Goal: Task Accomplishment & Management: Manage account settings

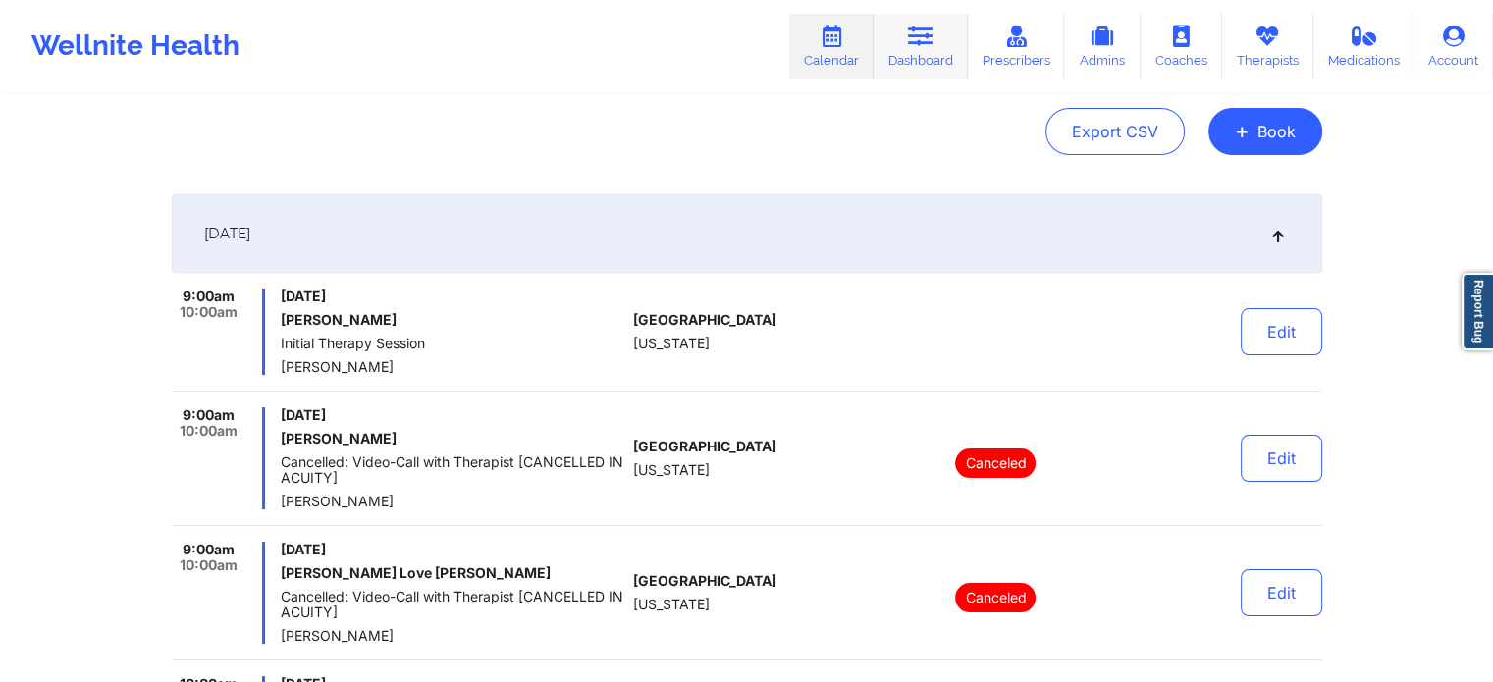
click at [902, 69] on link "Dashboard" at bounding box center [921, 46] width 94 height 65
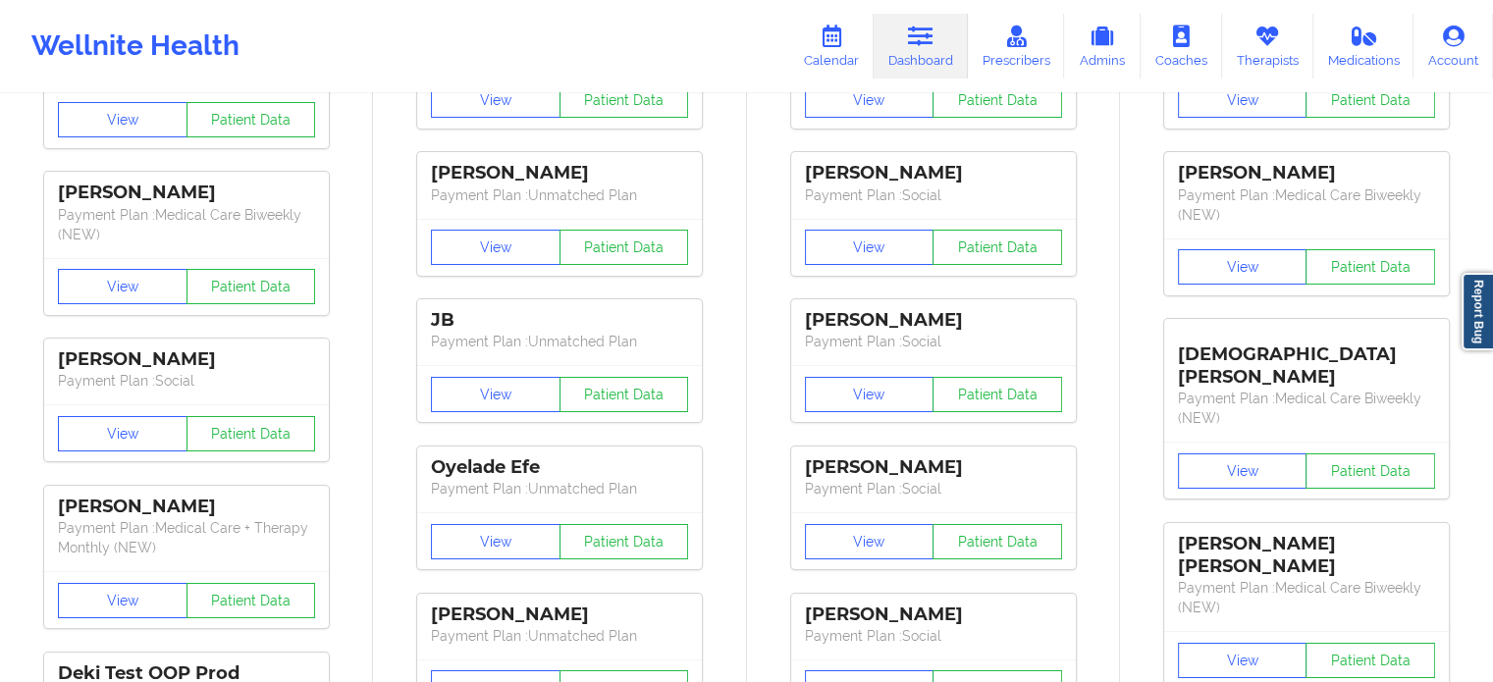
click at [927, 54] on link "Dashboard" at bounding box center [921, 46] width 94 height 65
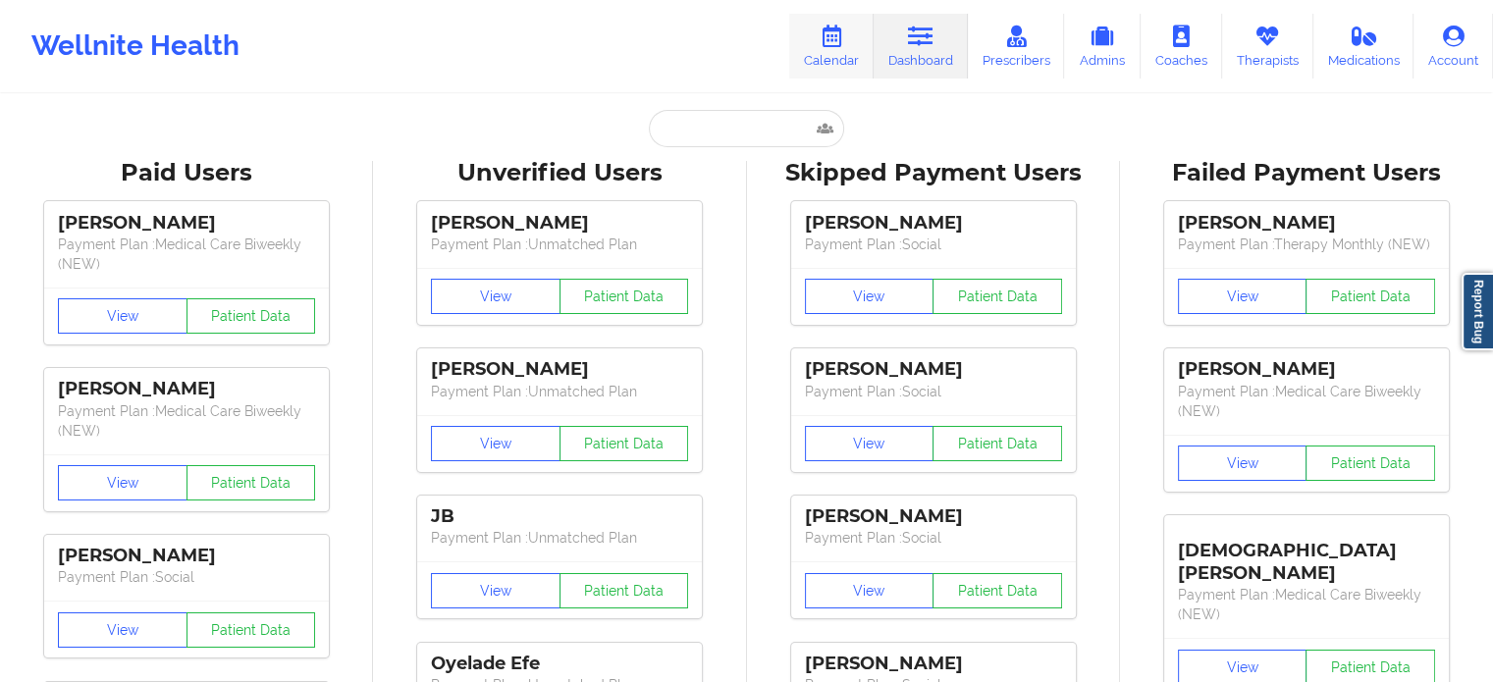
click at [818, 50] on link "Calendar" at bounding box center [831, 46] width 84 height 65
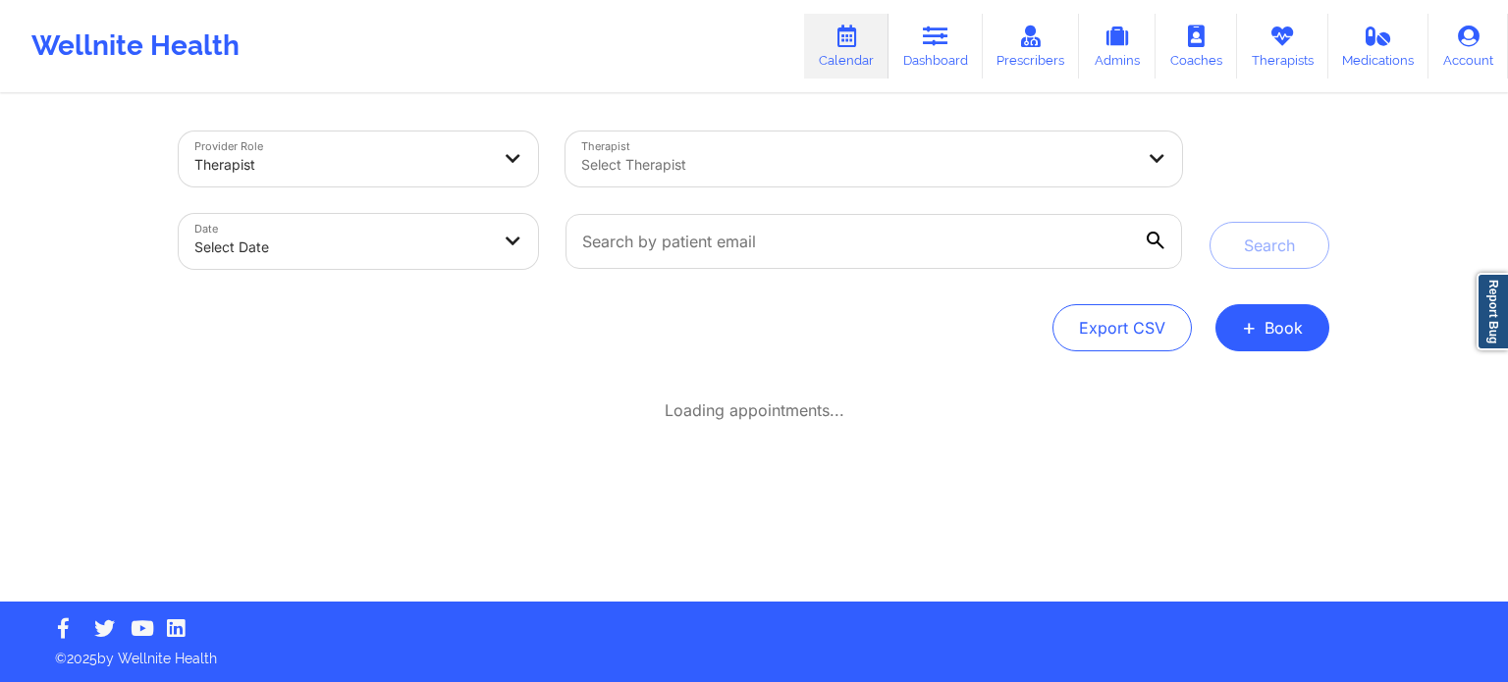
click at [776, 176] on div at bounding box center [857, 165] width 553 height 24
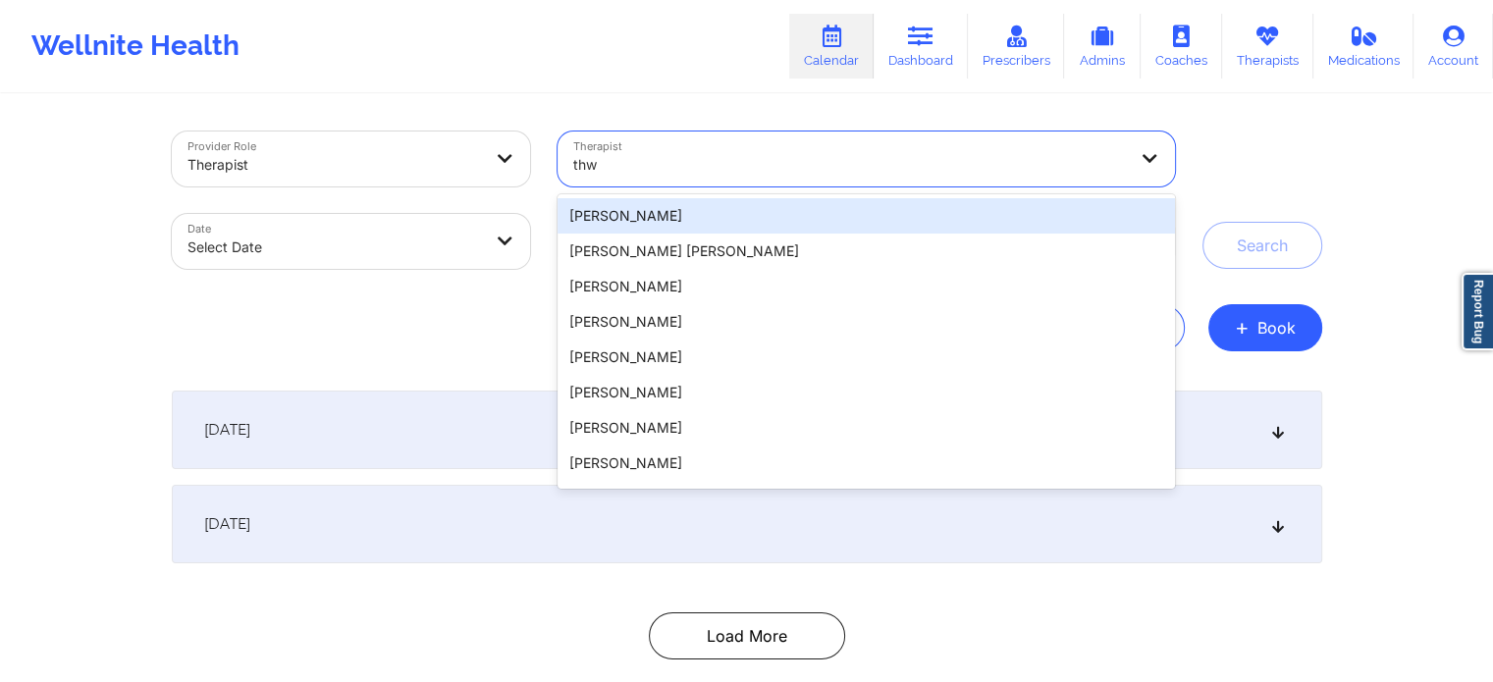
type input "thwe"
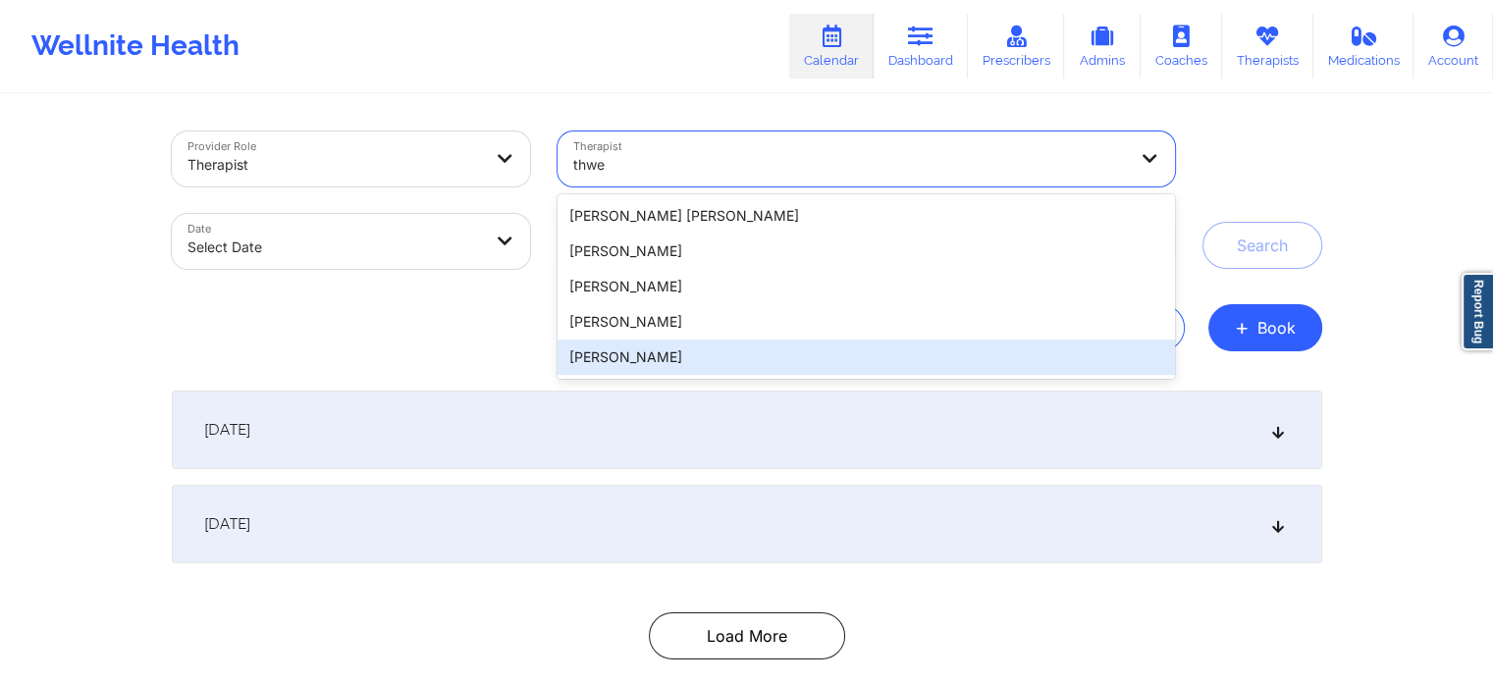
click at [692, 364] on div "[PERSON_NAME]" at bounding box center [866, 357] width 616 height 35
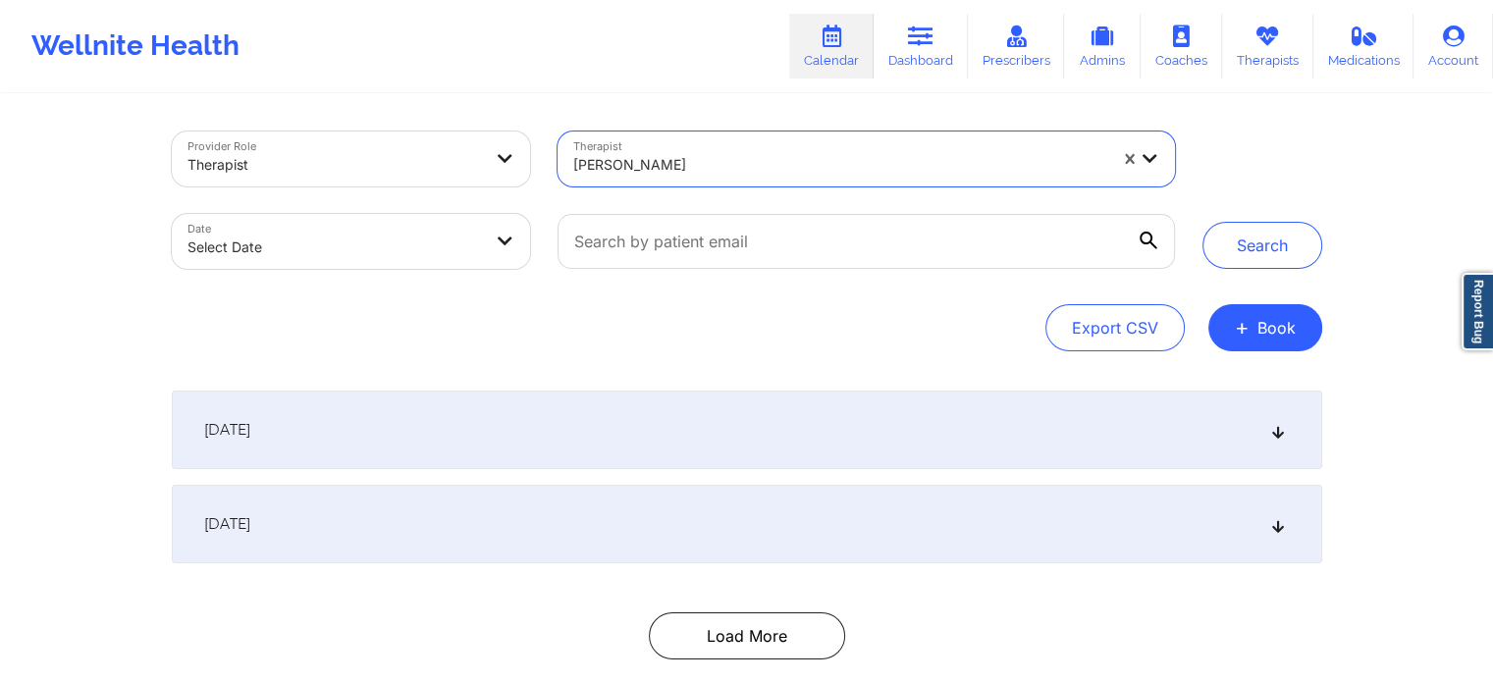
click at [287, 262] on body "Wellnite Health Calendar Dashboard Prescribers Admins Coaches Therapists Medica…" at bounding box center [746, 341] width 1493 height 682
select select "2025-8"
select select "2025-9"
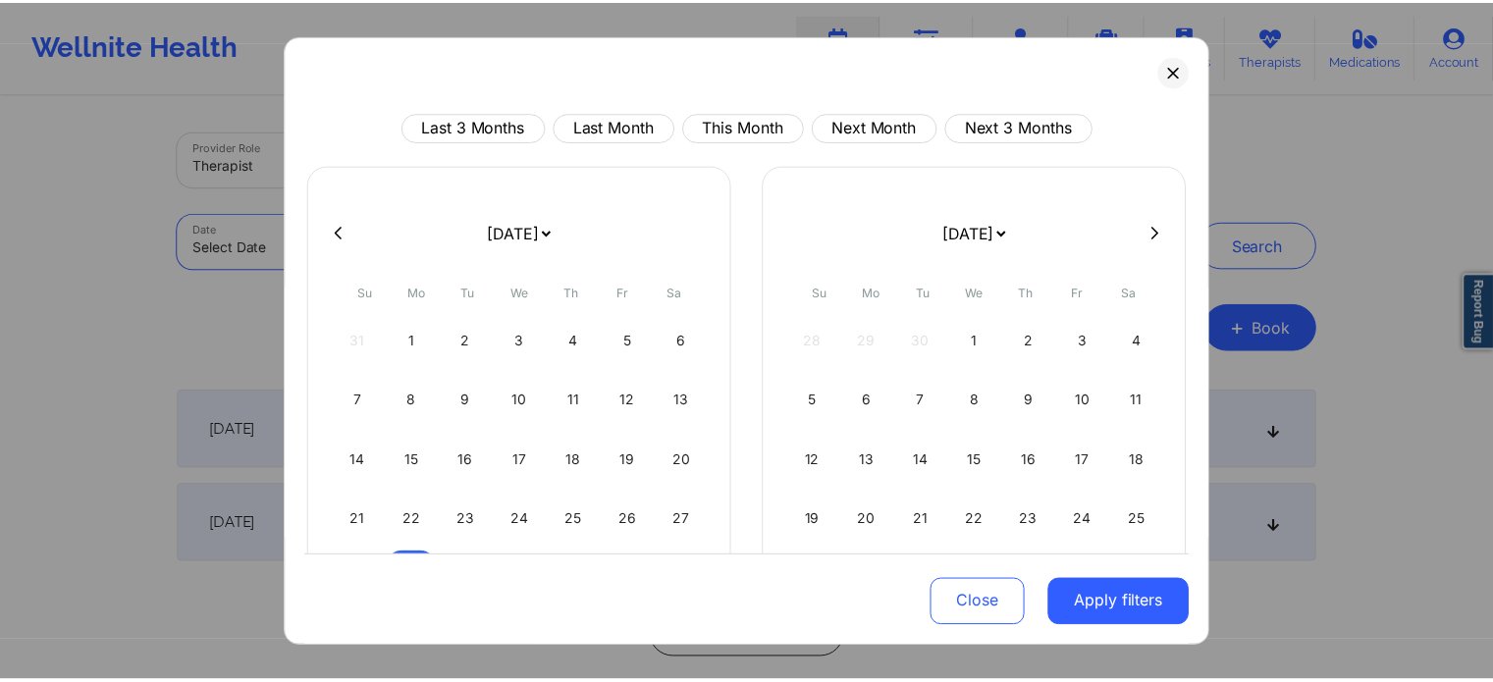
scroll to position [98, 0]
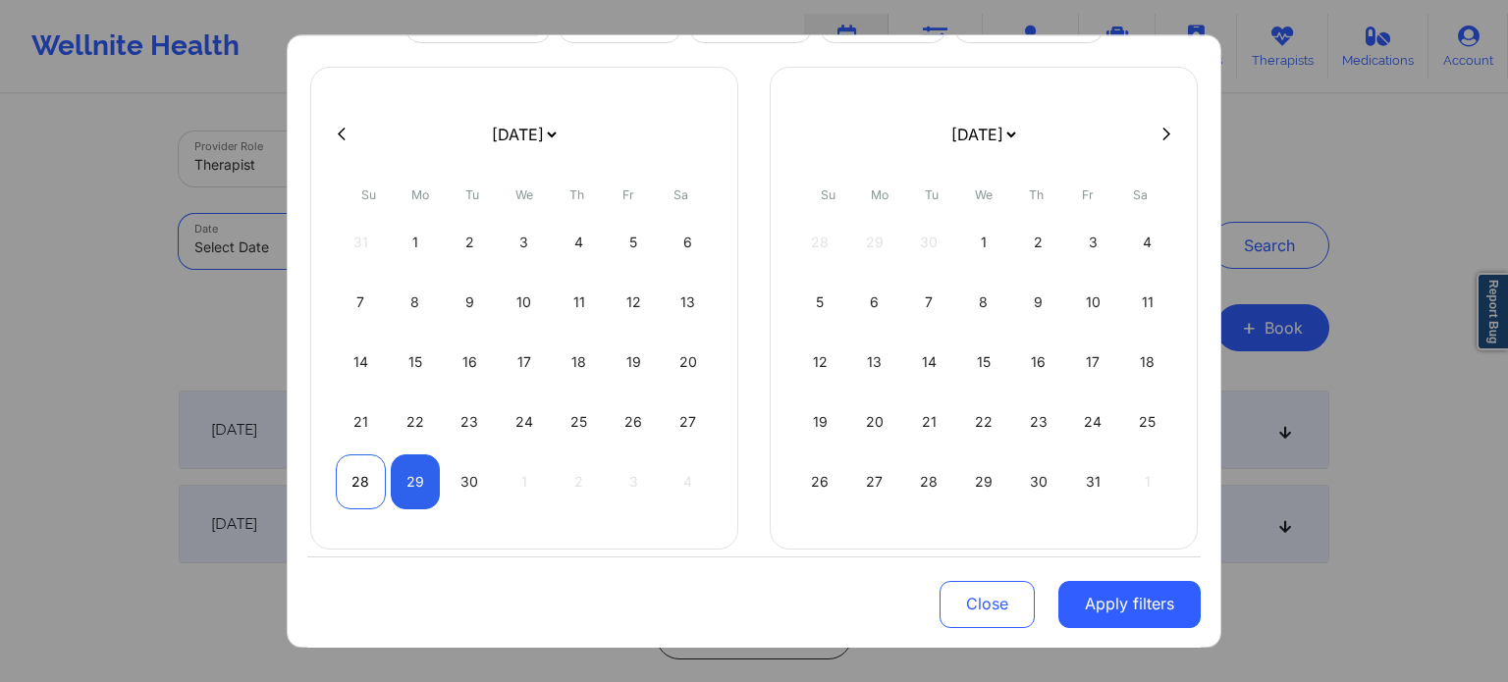
click at [338, 478] on div "28" at bounding box center [361, 481] width 50 height 55
select select "2025-8"
select select "2025-9"
select select "2025-8"
select select "2025-9"
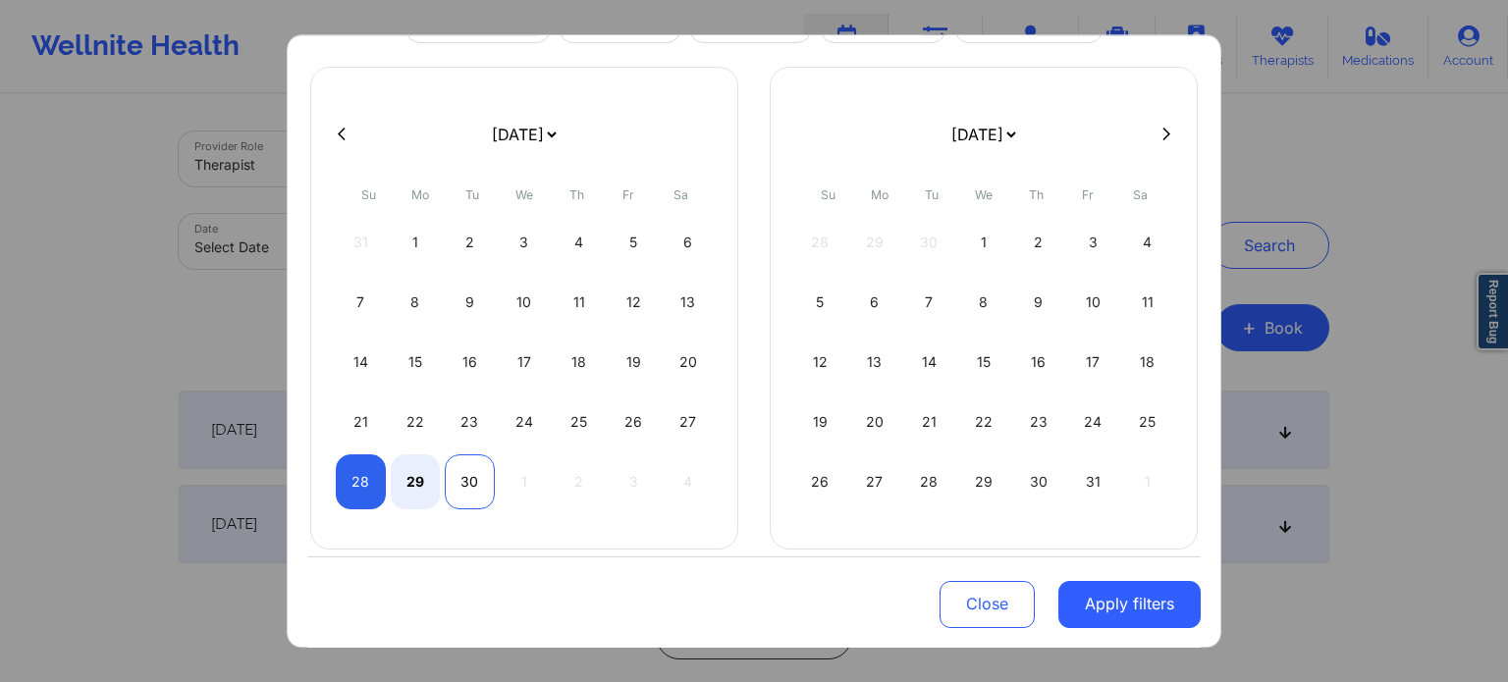
click at [467, 474] on div "30" at bounding box center [470, 481] width 50 height 55
select select "2025-8"
select select "2025-9"
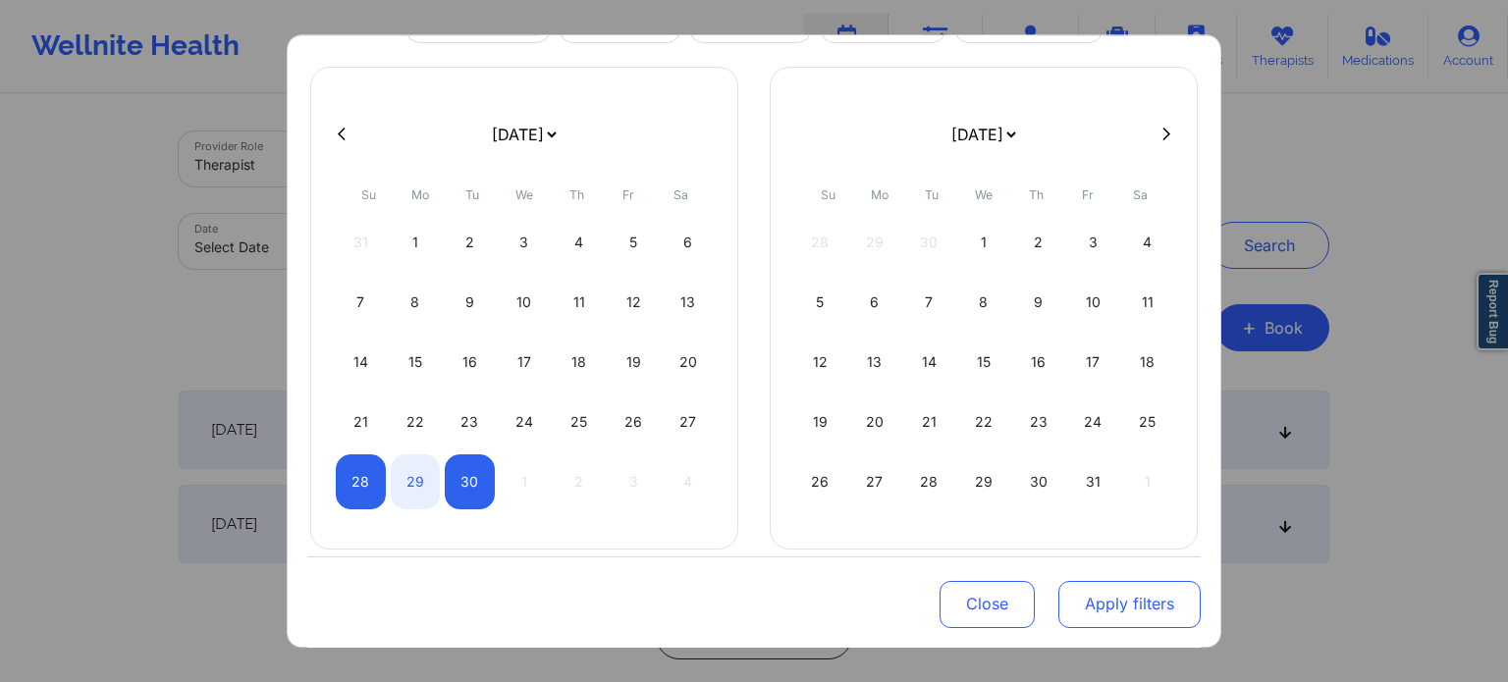
click at [1182, 610] on button "Apply filters" at bounding box center [1129, 603] width 142 height 47
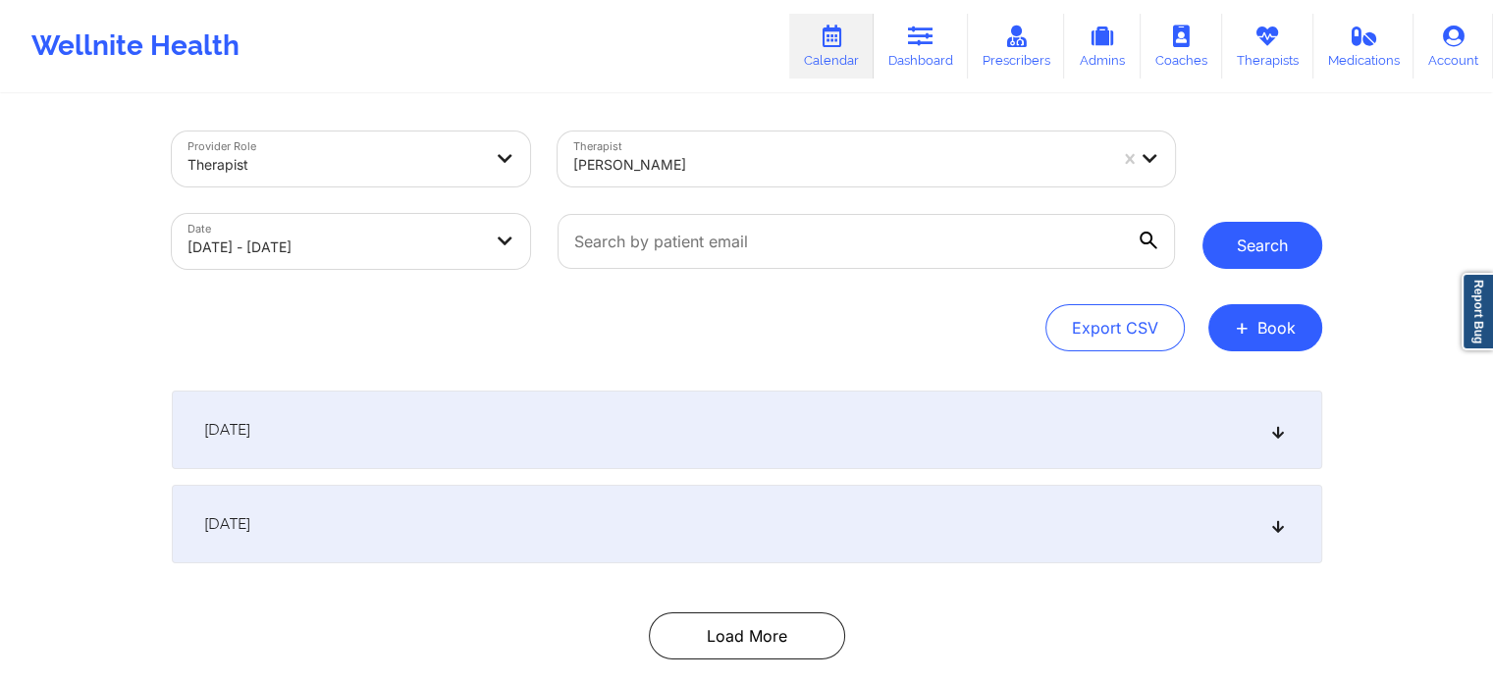
click at [1296, 235] on button "Search" at bounding box center [1262, 245] width 120 height 47
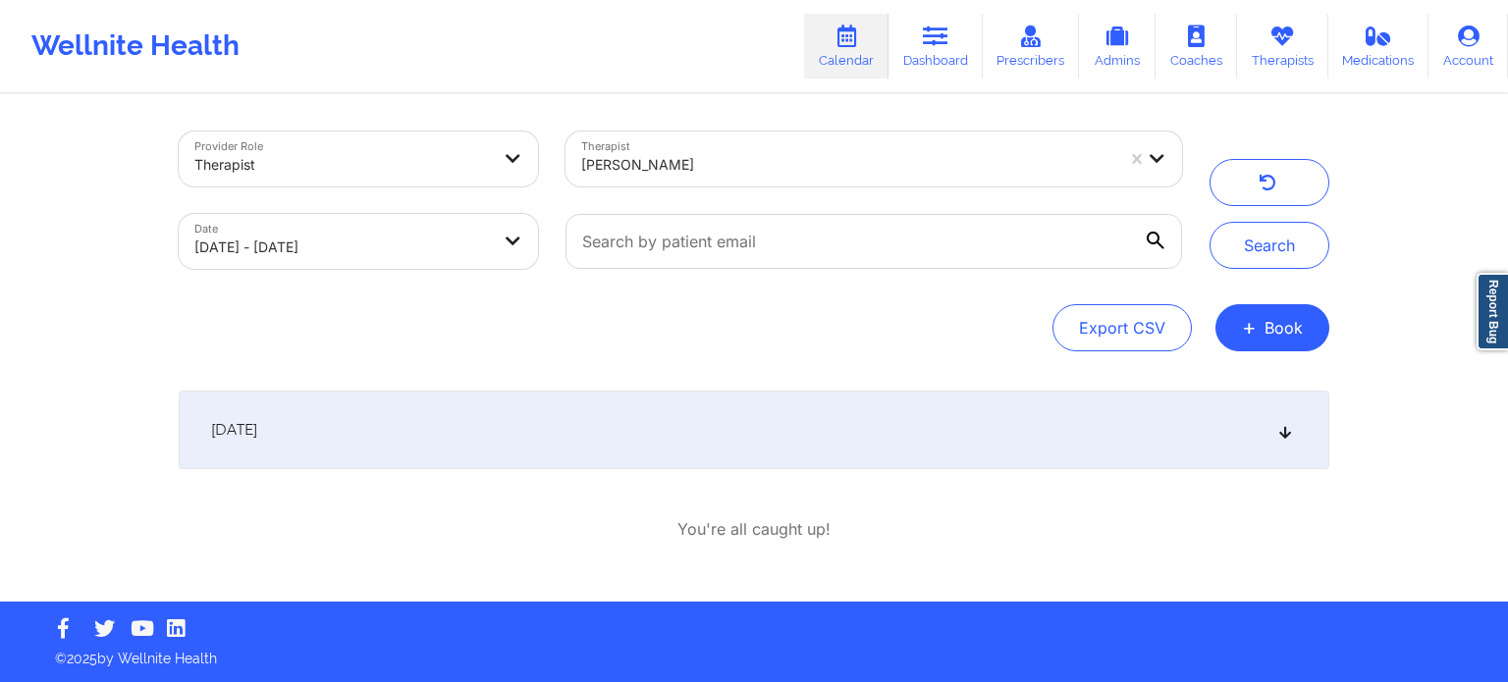
click at [519, 460] on div "[DATE]" at bounding box center [754, 430] width 1150 height 79
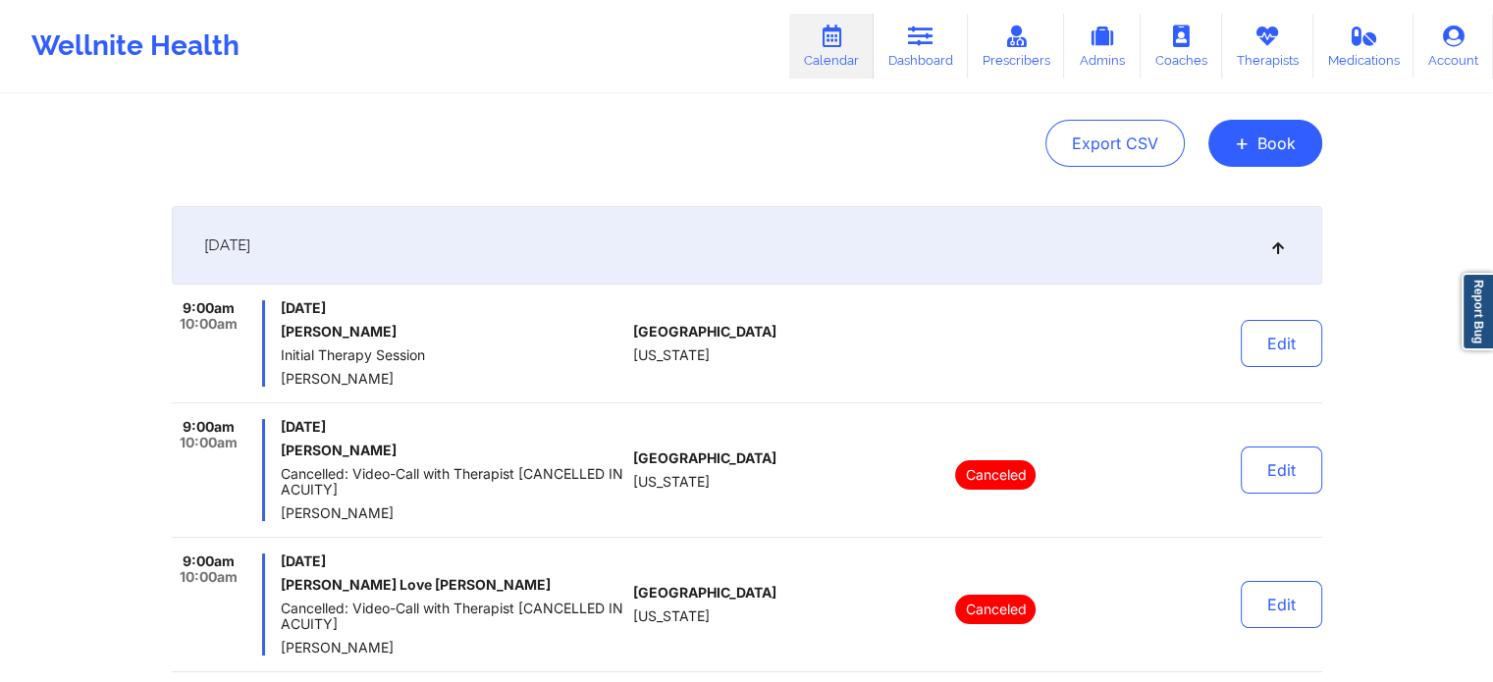
scroll to position [196, 0]
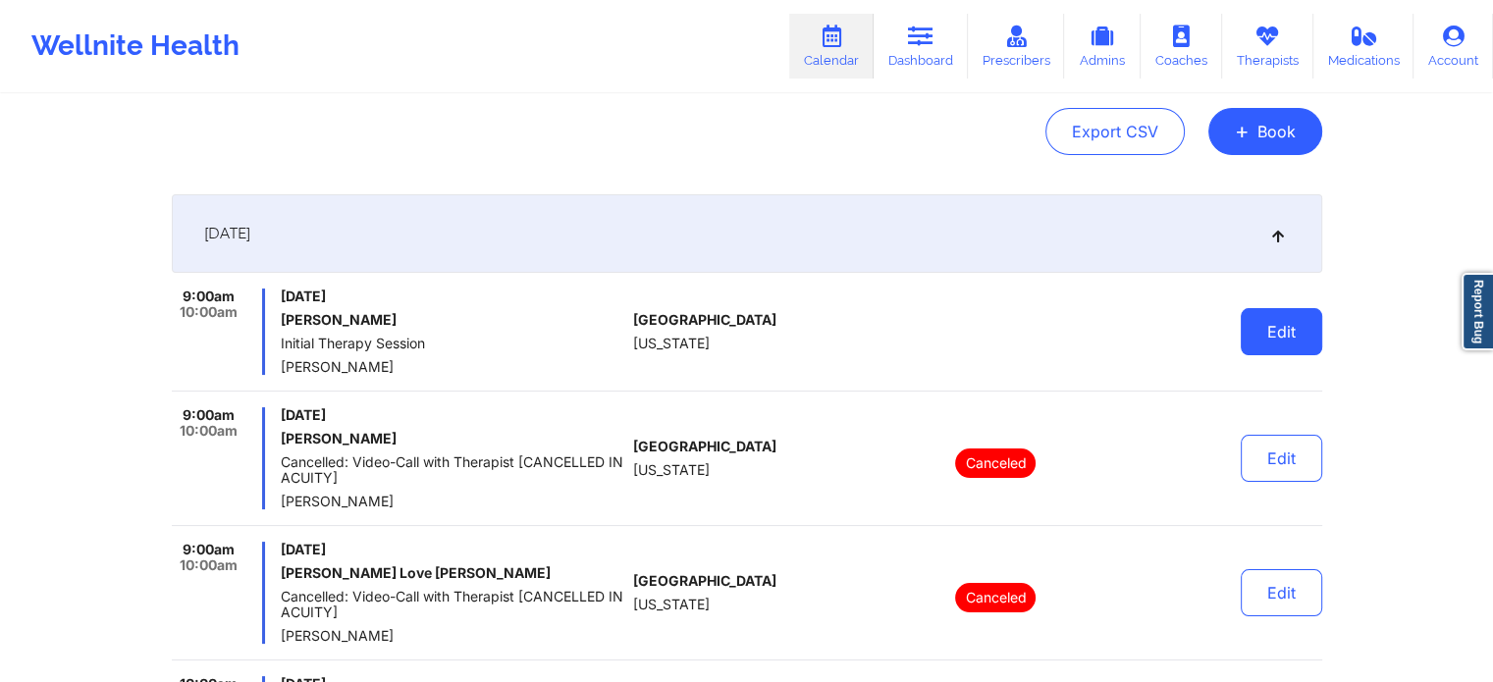
click at [1300, 340] on button "Edit" at bounding box center [1281, 331] width 81 height 47
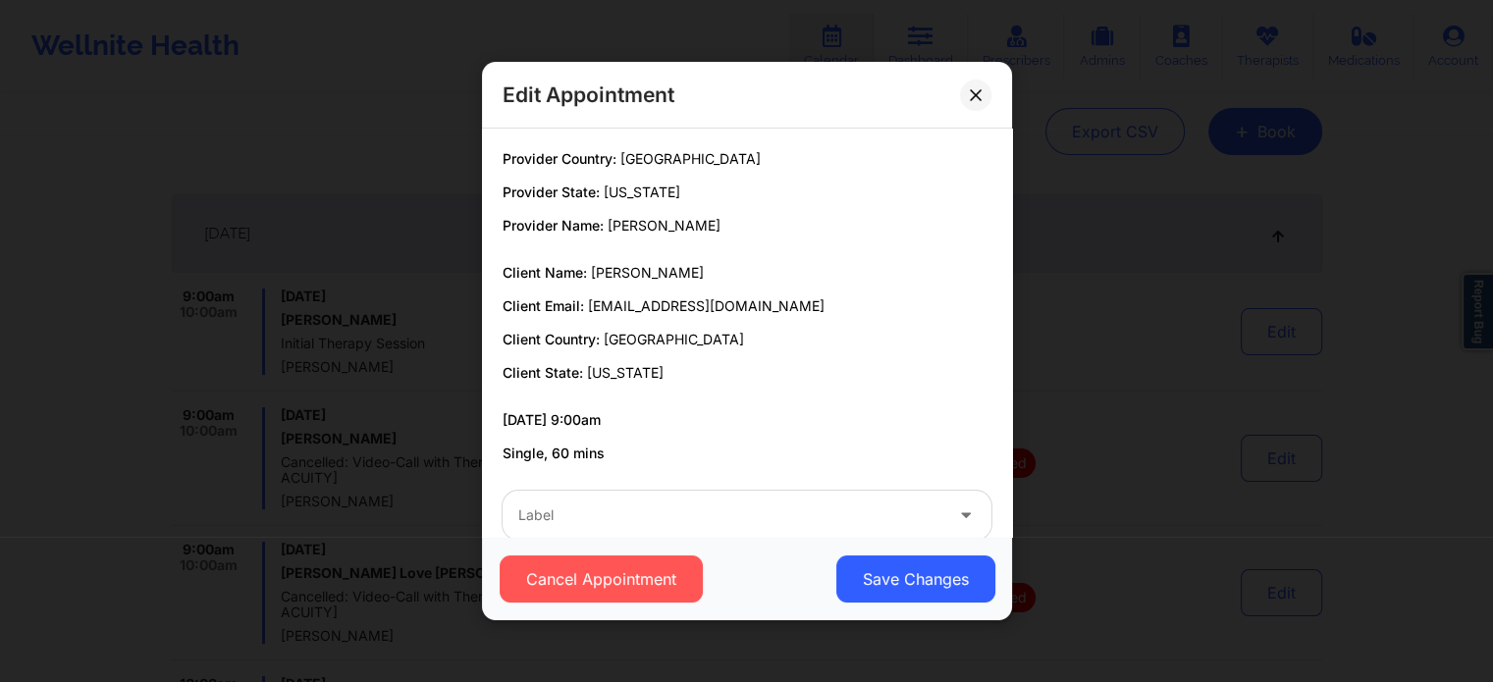
scroll to position [36, 0]
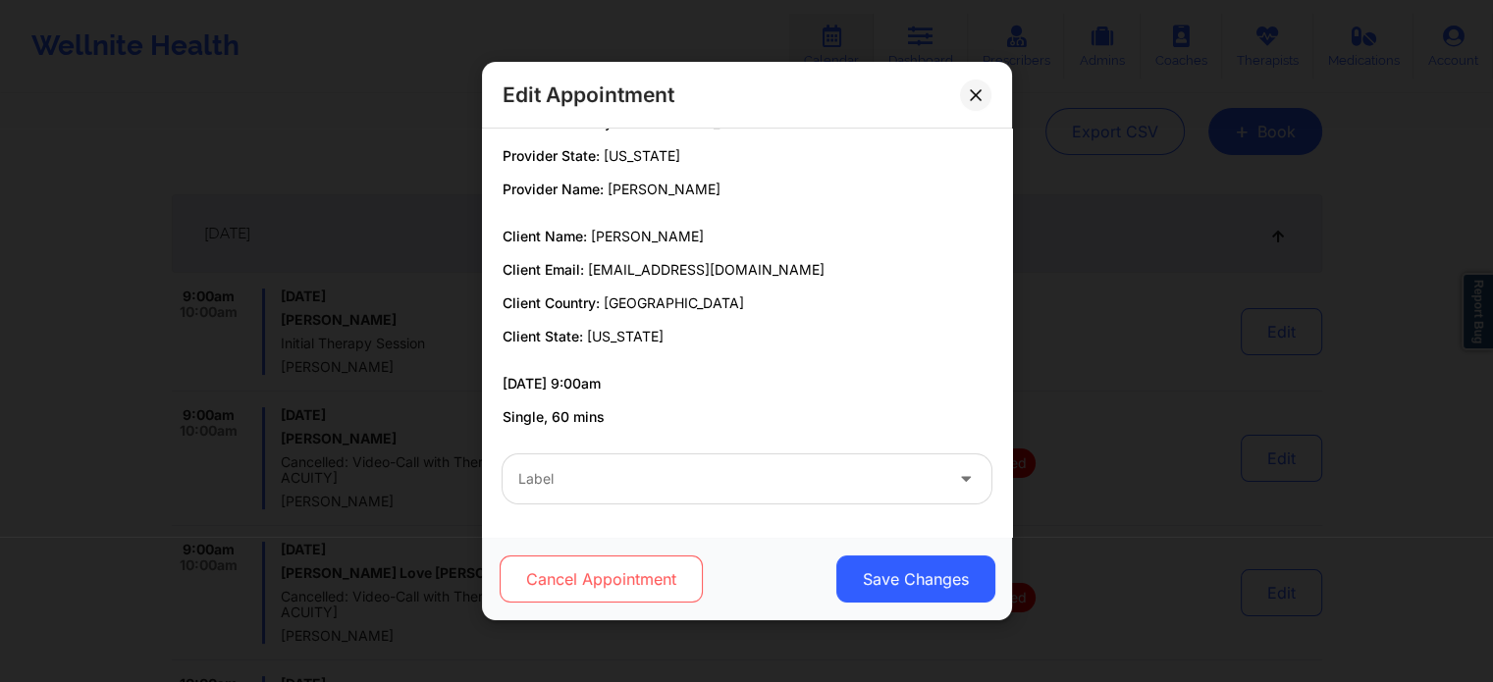
click at [662, 597] on button "Cancel Appointment" at bounding box center [600, 579] width 203 height 47
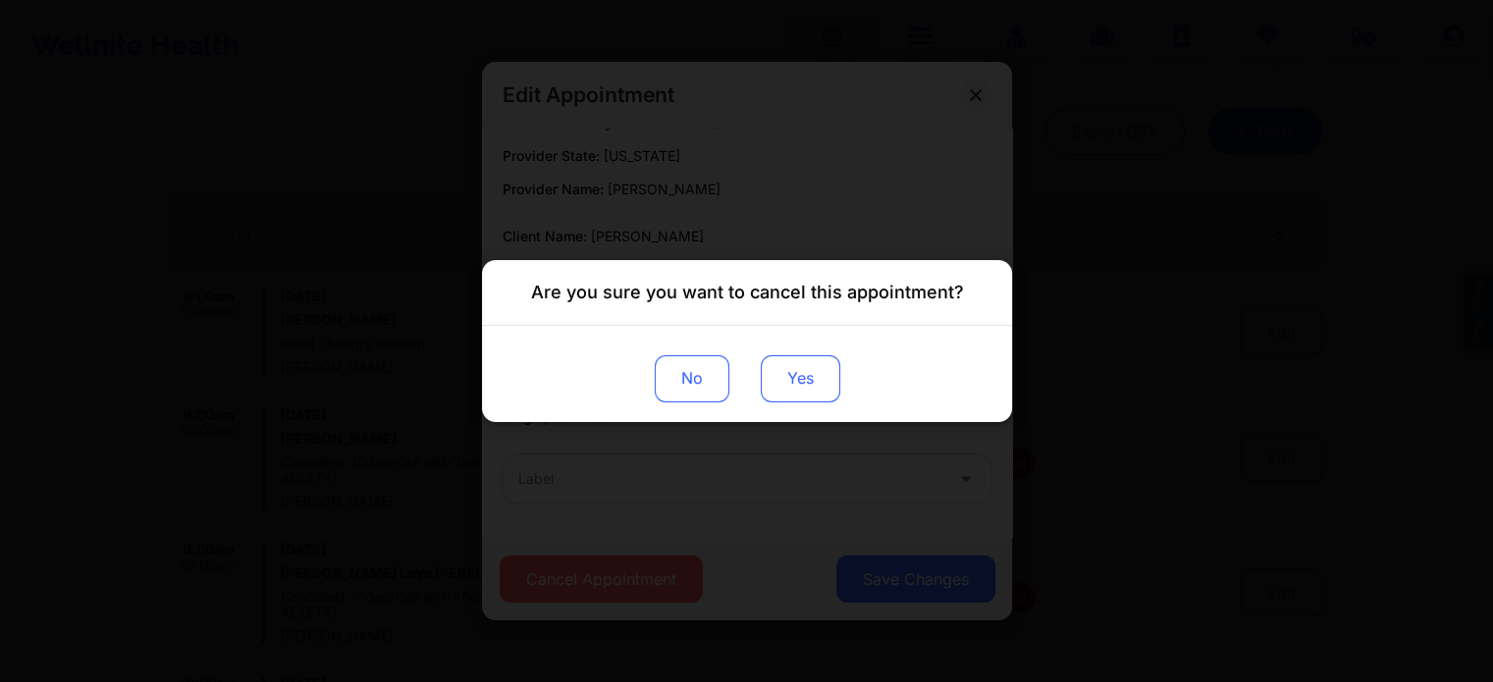
click at [804, 384] on button "Yes" at bounding box center [800, 378] width 80 height 47
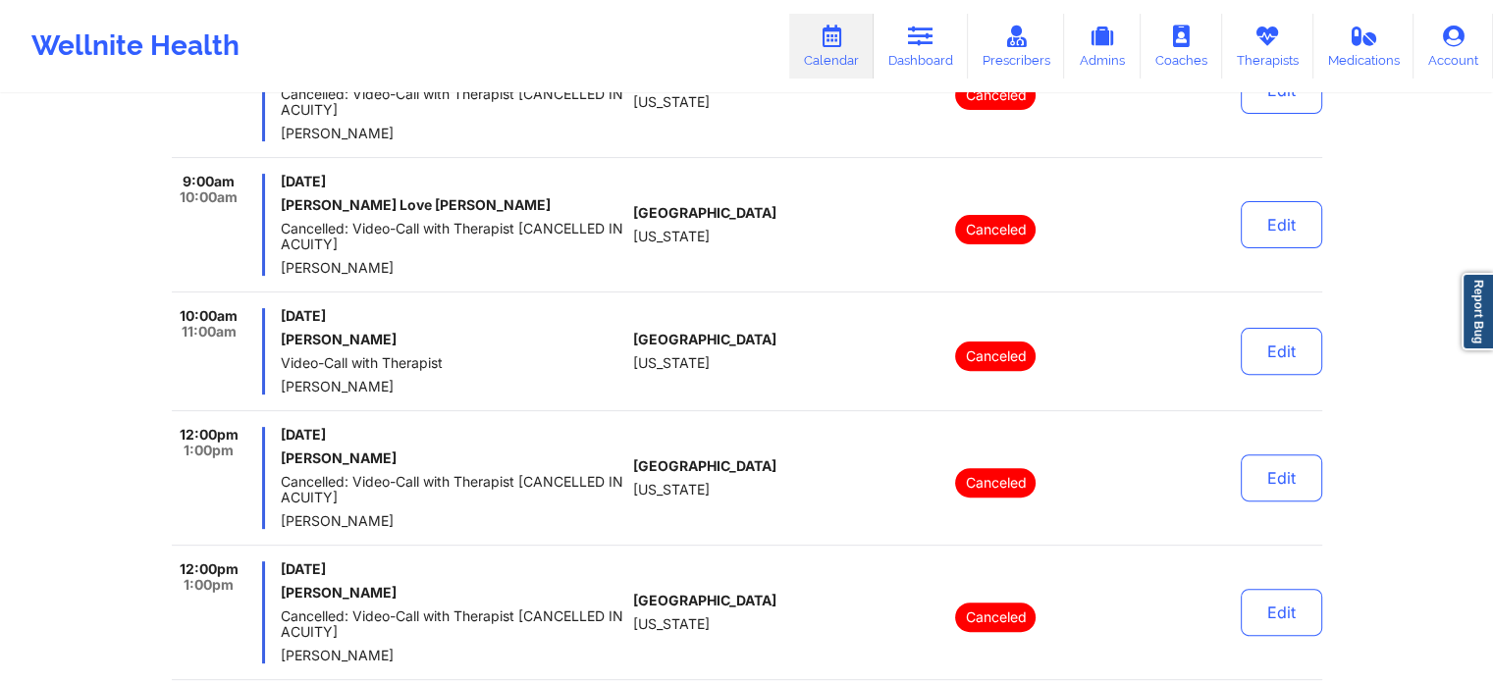
scroll to position [517, 0]
